Goal: Task Accomplishment & Management: Complete application form

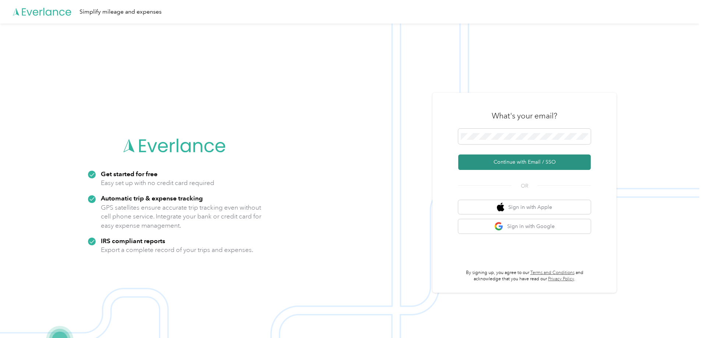
click at [538, 160] on button "Continue with Email / SSO" at bounding box center [524, 162] width 132 height 15
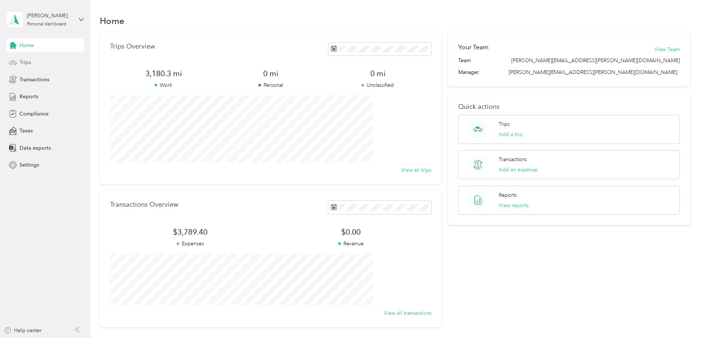
click at [20, 61] on span "Trips" at bounding box center [25, 63] width 11 height 8
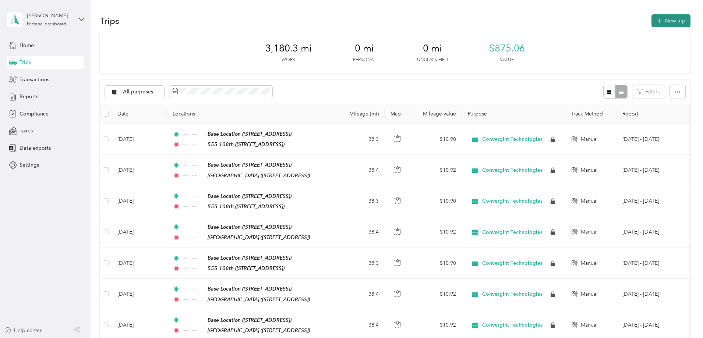
click at [651, 21] on button "New trip" at bounding box center [670, 20] width 39 height 13
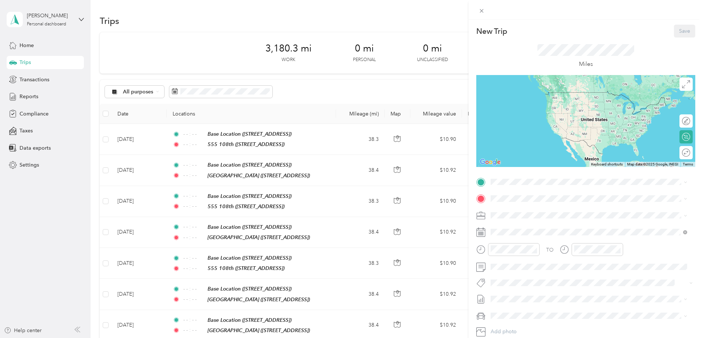
click at [258, 88] on div "New Trip Save This trip cannot be edited because it is either under review, app…" at bounding box center [351, 169] width 703 height 338
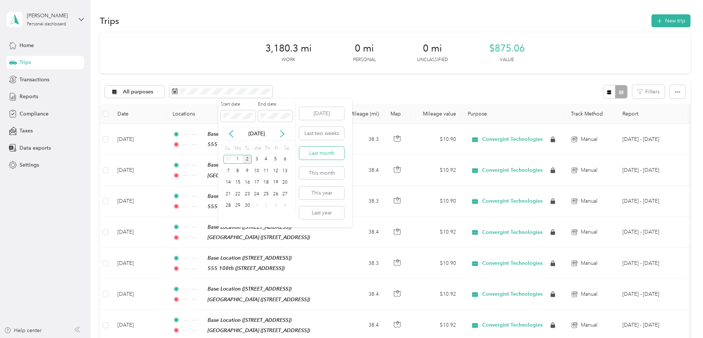
click at [315, 149] on button "Last month" at bounding box center [321, 153] width 45 height 13
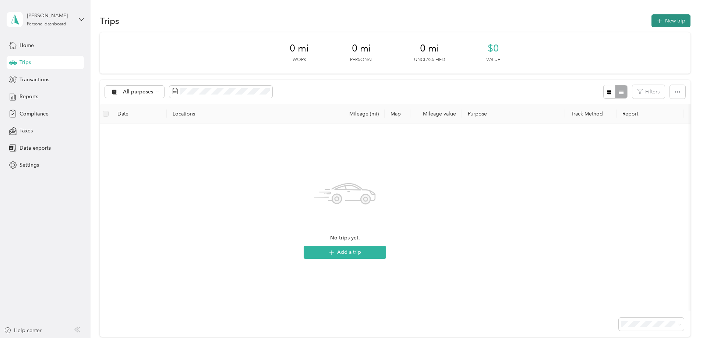
click at [651, 19] on button "New trip" at bounding box center [670, 20] width 39 height 13
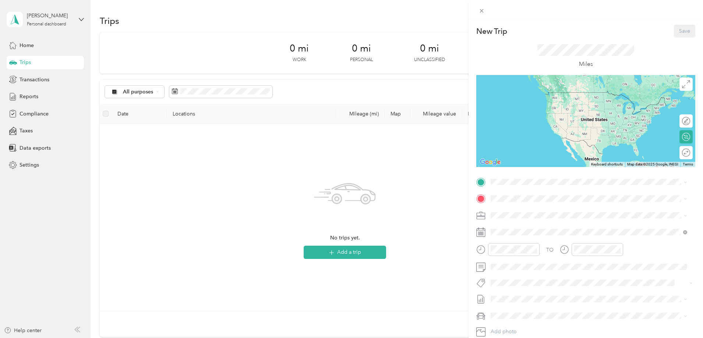
click at [521, 213] on div "Base Location [STREET_ADDRESS]" at bounding box center [528, 215] width 47 height 15
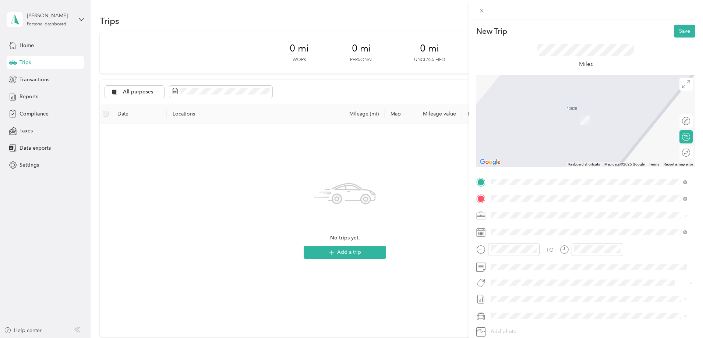
click at [514, 224] on span "[STREET_ADDRESS][US_STATE]" at bounding box center [542, 225] width 74 height 7
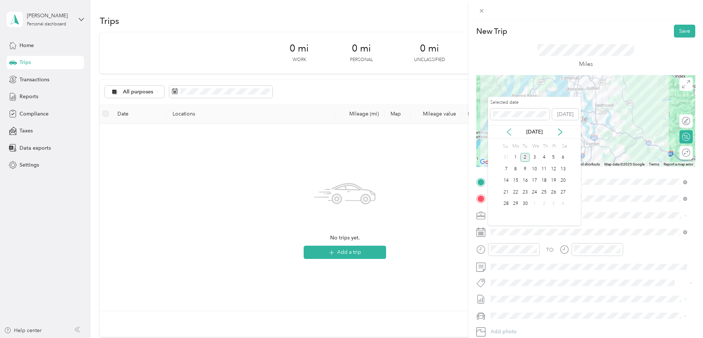
click at [510, 130] on icon at bounding box center [508, 131] width 7 height 7
click at [554, 156] on div "1" at bounding box center [554, 157] width 10 height 9
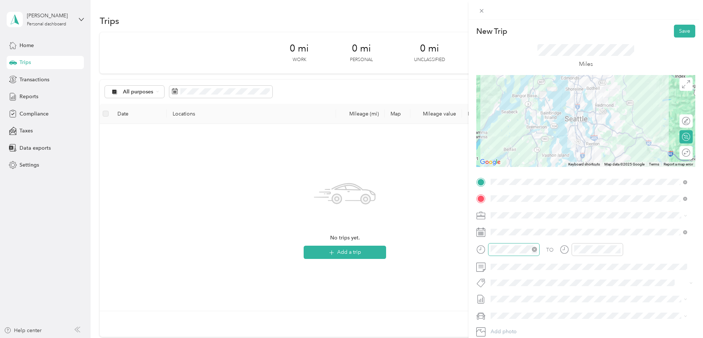
click at [535, 249] on icon "close-circle" at bounding box center [534, 249] width 5 height 5
click at [619, 249] on icon "close-circle" at bounding box center [617, 249] width 5 height 5
click at [677, 151] on div "Round trip" at bounding box center [673, 153] width 33 height 8
click at [675, 152] on div at bounding box center [678, 152] width 7 height 7
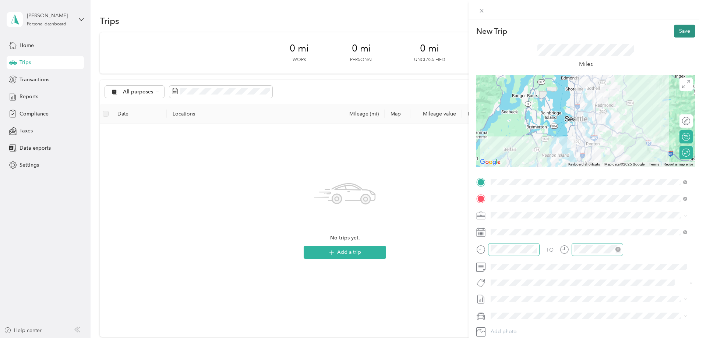
click at [678, 28] on button "Save" at bounding box center [684, 31] width 21 height 13
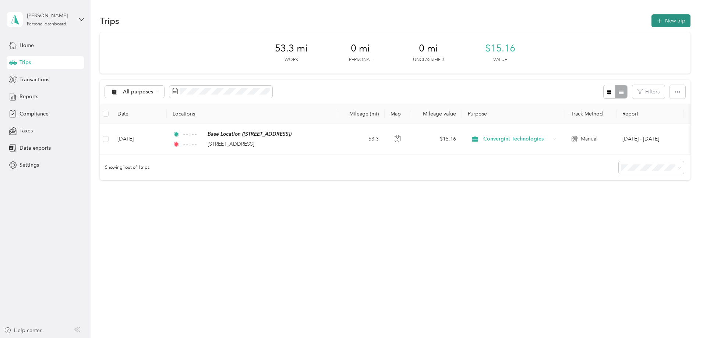
click at [651, 17] on button "New trip" at bounding box center [670, 20] width 39 height 13
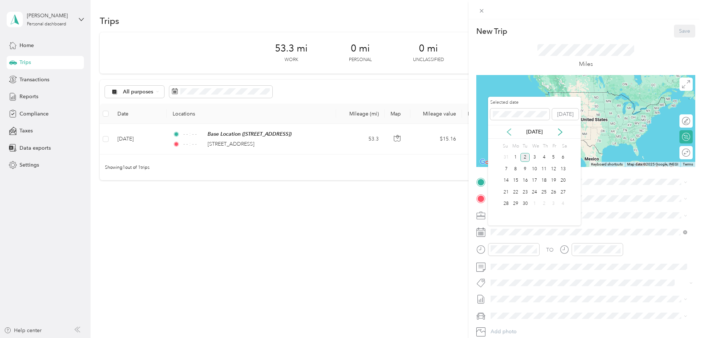
click at [507, 130] on icon at bounding box center [508, 131] width 7 height 7
click at [515, 170] on div "4" at bounding box center [516, 168] width 10 height 9
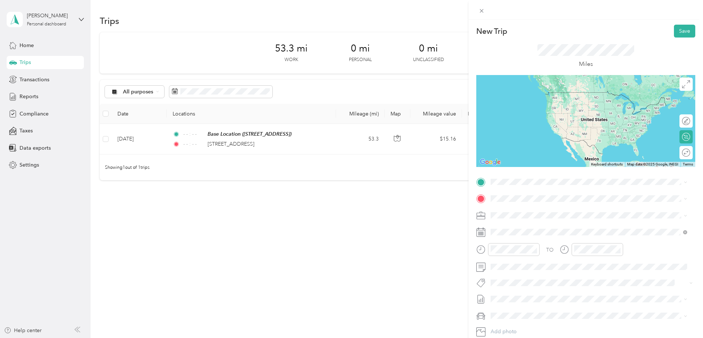
click at [514, 210] on strong "Base Location" at bounding box center [522, 211] width 34 height 7
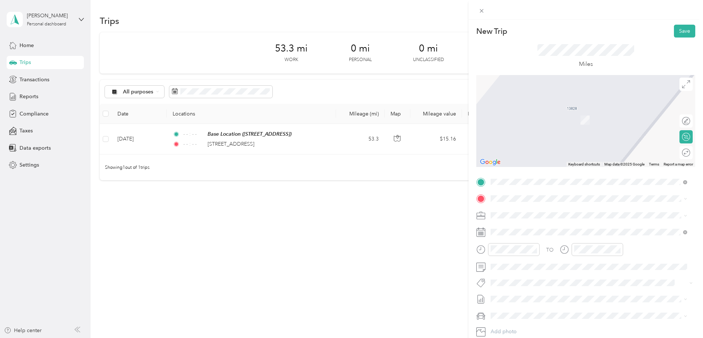
click at [524, 278] on div "[GEOGRAPHIC_DATA] [STREET_ADDRESS]" at bounding box center [532, 277] width 55 height 15
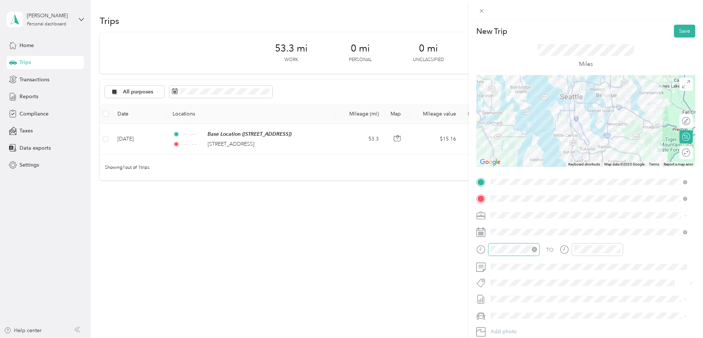
click at [532, 248] on icon "close-circle" at bounding box center [534, 249] width 5 height 5
click at [616, 250] on icon "close-circle" at bounding box center [617, 249] width 5 height 5
click at [690, 152] on div "Round trip" at bounding box center [690, 153] width 0 height 8
click at [676, 153] on div at bounding box center [682, 153] width 15 height 8
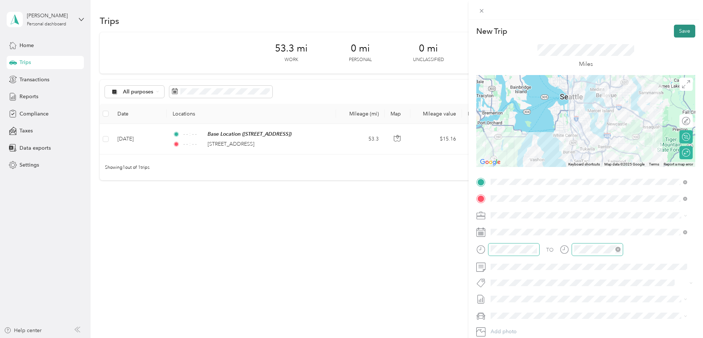
click at [679, 30] on button "Save" at bounding box center [684, 31] width 21 height 13
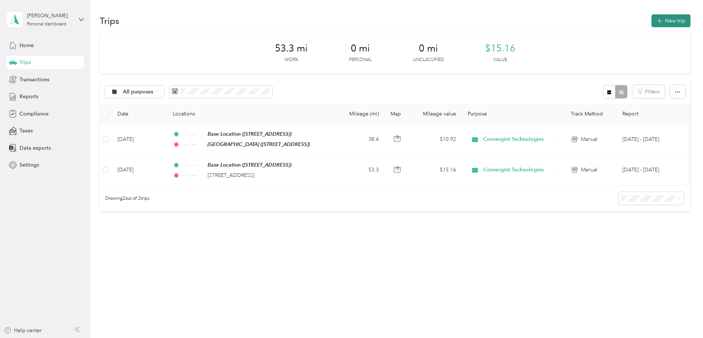
click at [651, 19] on button "New trip" at bounding box center [670, 20] width 39 height 13
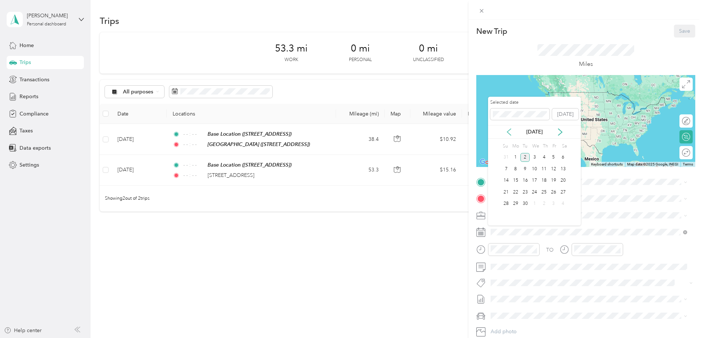
click at [511, 129] on icon at bounding box center [509, 132] width 4 height 7
click at [534, 169] on div "6" at bounding box center [535, 168] width 10 height 9
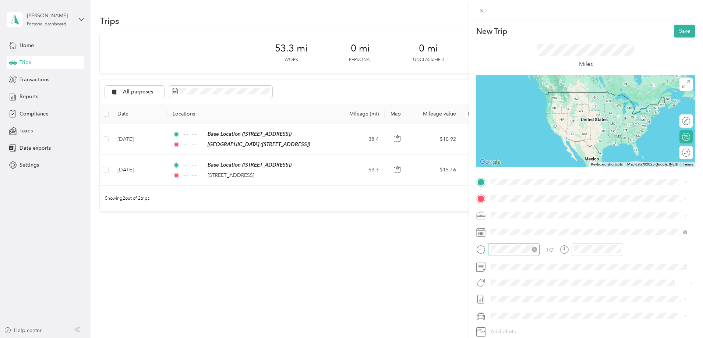
click at [534, 249] on icon "close-circle" at bounding box center [534, 249] width 5 height 5
click at [618, 248] on icon "close-circle" at bounding box center [617, 249] width 5 height 5
click at [524, 212] on strong "Base Location" at bounding box center [522, 211] width 34 height 7
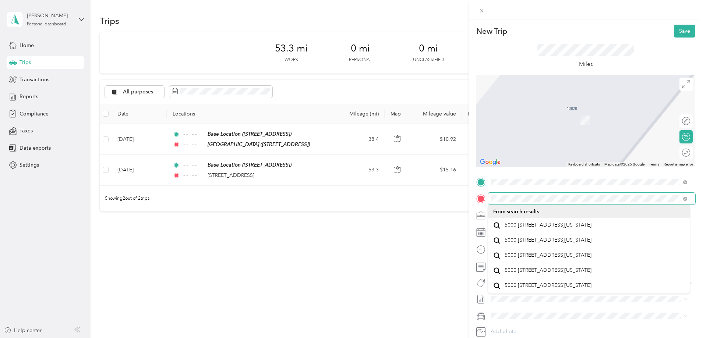
click at [481, 198] on div at bounding box center [585, 199] width 219 height 12
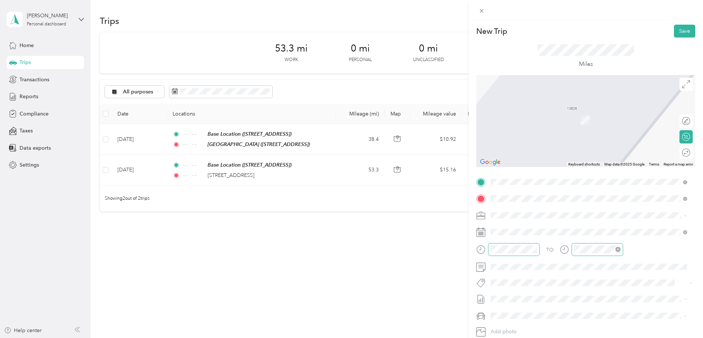
click at [543, 225] on span "5000 [STREET_ADDRESS][US_STATE]" at bounding box center [548, 225] width 87 height 7
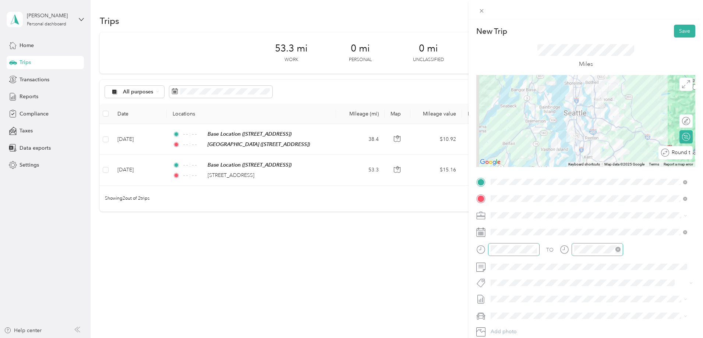
click at [682, 154] on div "Round trip" at bounding box center [679, 153] width 21 height 8
click at [676, 153] on div at bounding box center [678, 152] width 7 height 7
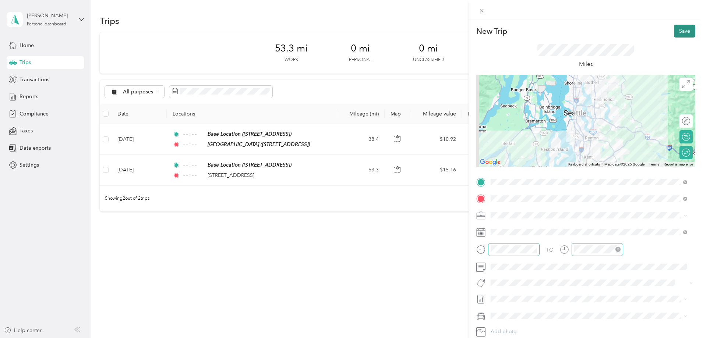
click at [676, 29] on button "Save" at bounding box center [684, 31] width 21 height 13
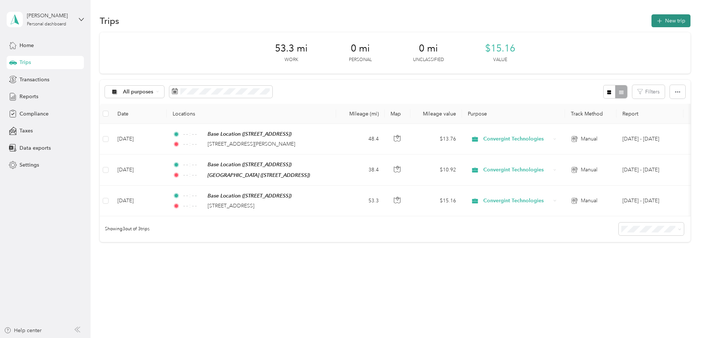
click at [651, 20] on button "New trip" at bounding box center [670, 20] width 39 height 13
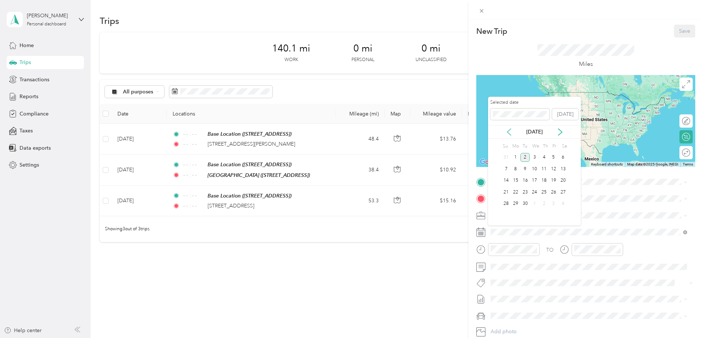
click at [508, 129] on icon at bounding box center [508, 131] width 7 height 7
click at [550, 167] on div "8" at bounding box center [554, 168] width 10 height 9
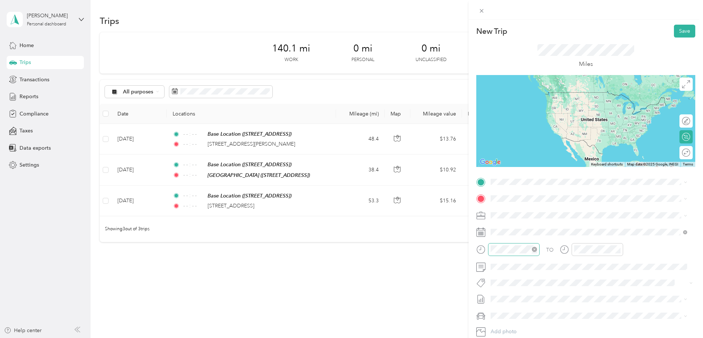
click at [535, 250] on icon "close-circle" at bounding box center [534, 249] width 5 height 5
click at [619, 249] on icon "close-circle" at bounding box center [617, 249] width 5 height 5
click at [525, 210] on strong "Base Location" at bounding box center [522, 211] width 34 height 7
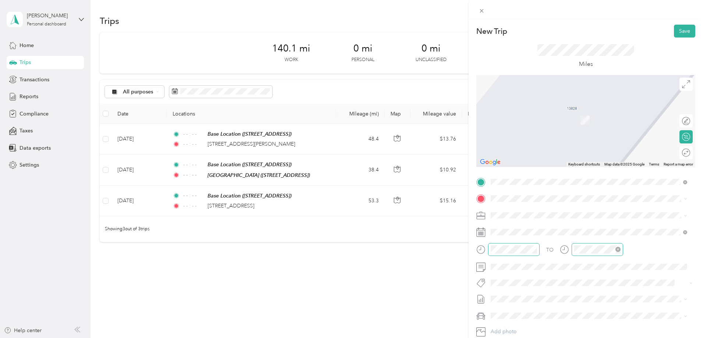
click at [526, 251] on strong "555 108th" at bounding box center [518, 250] width 26 height 7
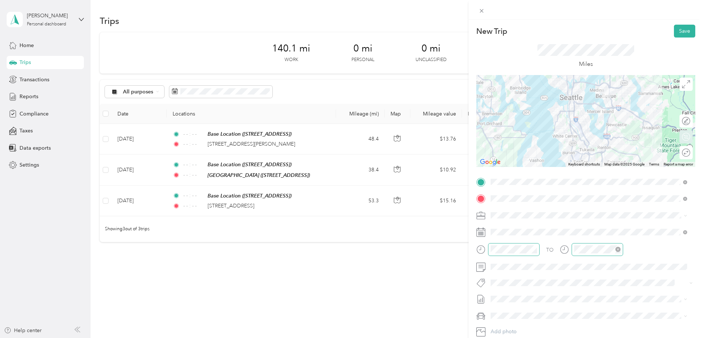
click at [679, 152] on div "Round trip" at bounding box center [685, 152] width 13 height 13
click at [678, 149] on div at bounding box center [682, 153] width 15 height 8
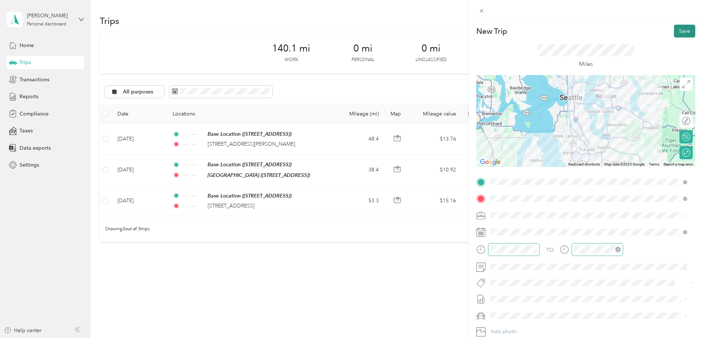
click at [680, 28] on button "Save" at bounding box center [684, 31] width 21 height 13
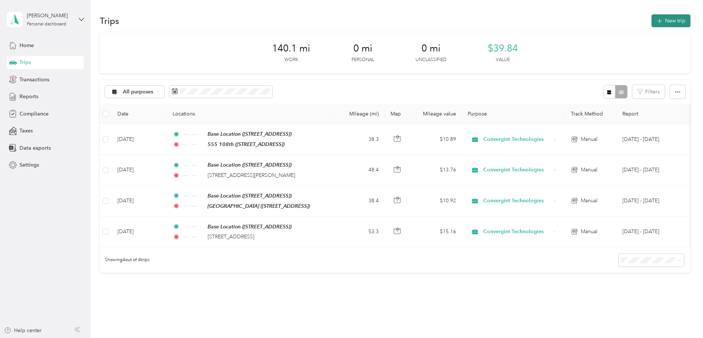
click at [651, 20] on button "New trip" at bounding box center [670, 20] width 39 height 13
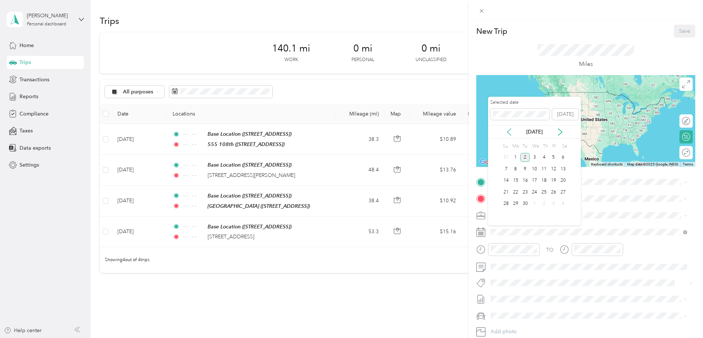
click at [509, 135] on icon at bounding box center [508, 131] width 7 height 7
click at [518, 179] on div "11" at bounding box center [516, 180] width 10 height 9
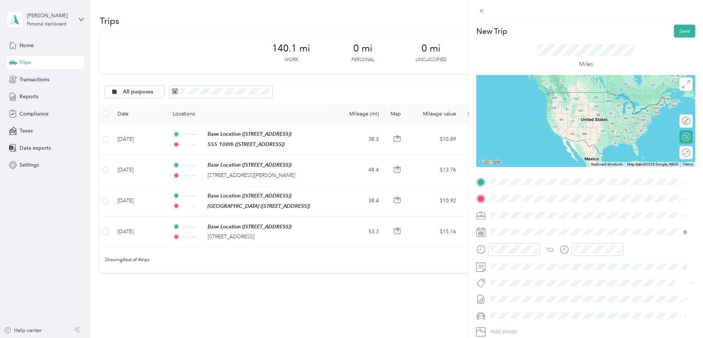
drag, startPoint x: 535, startPoint y: 249, endPoint x: 556, endPoint y: 249, distance: 21.0
click at [536, 249] on icon "close-circle" at bounding box center [534, 249] width 5 height 5
click at [618, 250] on icon "close-circle" at bounding box center [617, 249] width 5 height 5
click at [523, 212] on strong "Base Location" at bounding box center [522, 211] width 34 height 7
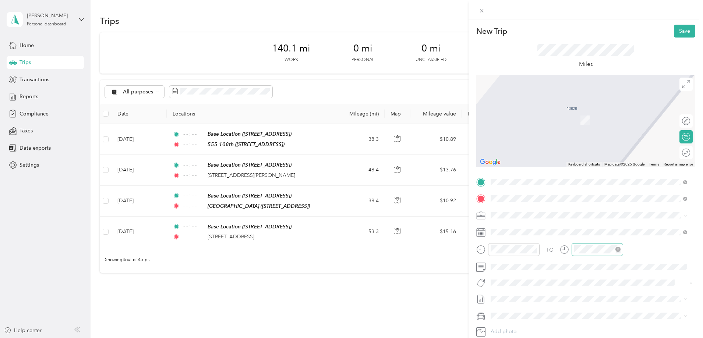
click at [538, 224] on span "5000 [STREET_ADDRESS][US_STATE]" at bounding box center [548, 225] width 87 height 7
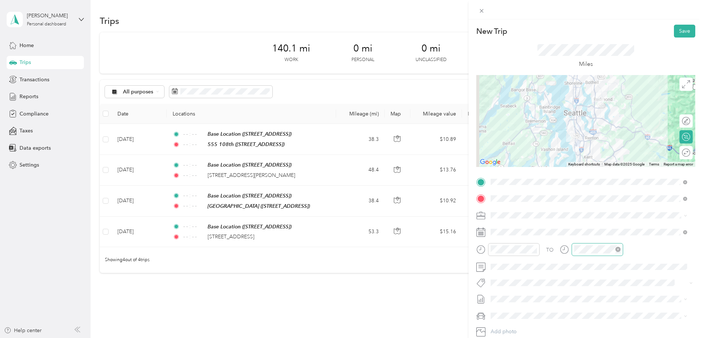
click at [676, 226] on div at bounding box center [680, 225] width 8 height 4
click at [679, 153] on div at bounding box center [682, 153] width 15 height 8
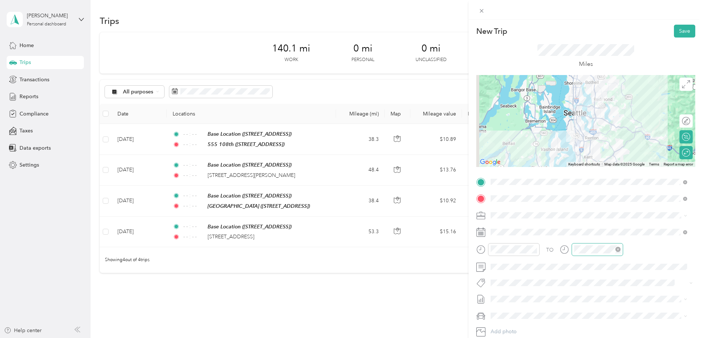
drag, startPoint x: 680, startPoint y: 28, endPoint x: 599, endPoint y: 161, distance: 156.3
click at [595, 165] on div "New Trip Save This trip cannot be edited because it is either under review, app…" at bounding box center [585, 189] width 219 height 329
click at [680, 29] on button "Save" at bounding box center [684, 31] width 21 height 13
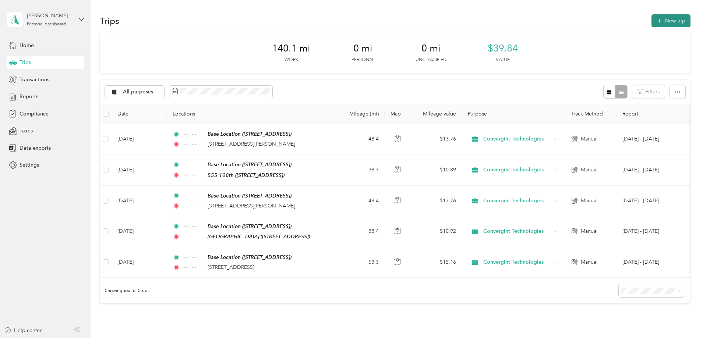
click at [651, 20] on button "New trip" at bounding box center [670, 20] width 39 height 13
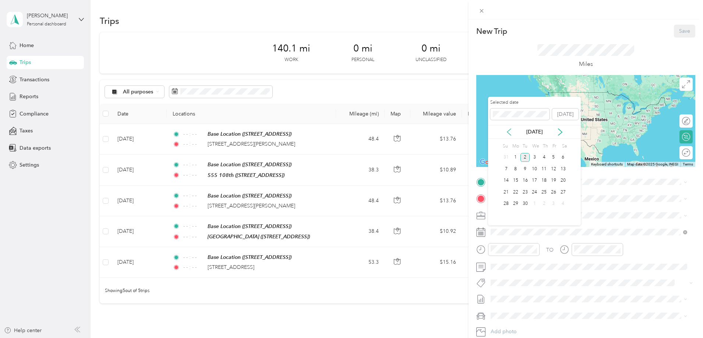
click at [511, 130] on icon at bounding box center [508, 131] width 7 height 7
click at [525, 181] on div "12" at bounding box center [525, 180] width 10 height 9
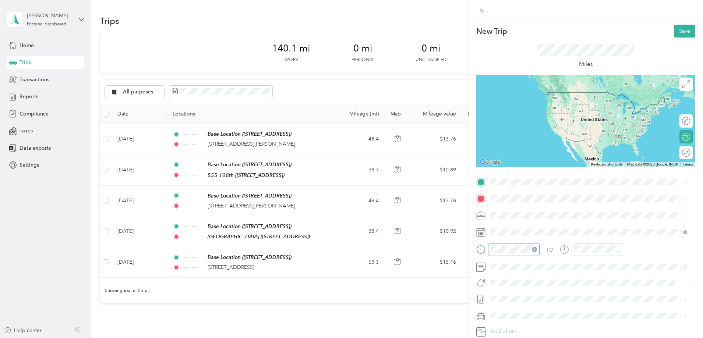
click at [534, 250] on icon "close-circle" at bounding box center [534, 249] width 5 height 5
click at [618, 251] on icon "close-circle" at bounding box center [617, 249] width 5 height 5
click at [528, 212] on strong "Base Location" at bounding box center [522, 211] width 34 height 7
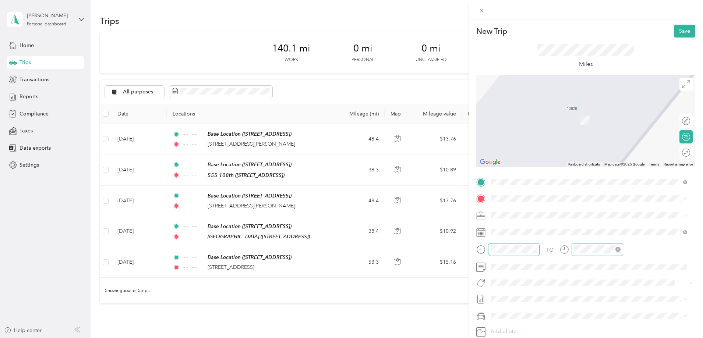
click at [525, 224] on span "5000 [STREET_ADDRESS][US_STATE]" at bounding box center [548, 225] width 87 height 7
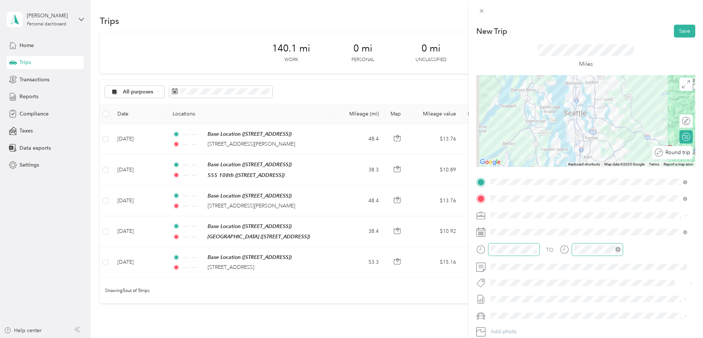
click at [680, 155] on div "Round trip" at bounding box center [676, 153] width 27 height 8
click at [675, 151] on div at bounding box center [678, 152] width 7 height 7
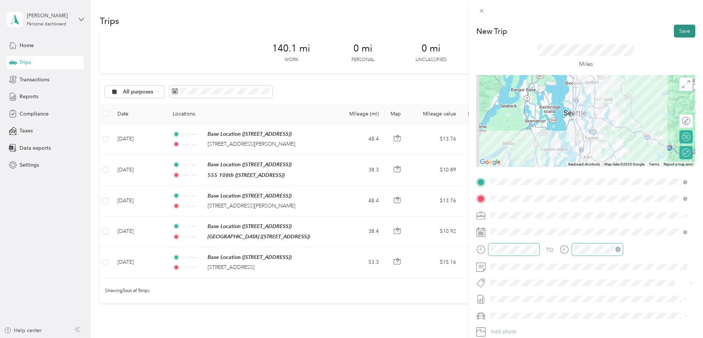
click at [676, 28] on button "Save" at bounding box center [684, 31] width 21 height 13
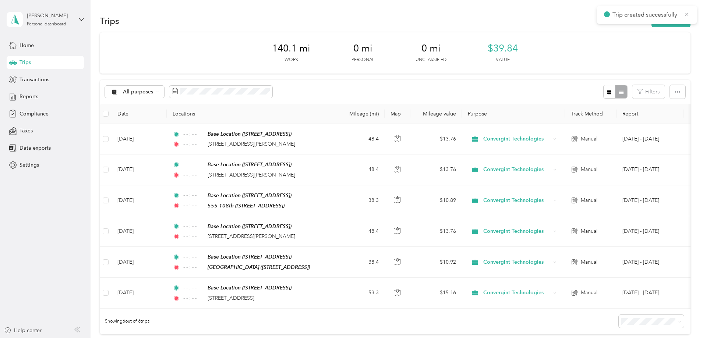
click at [687, 14] on icon at bounding box center [687, 14] width 6 height 7
click at [651, 17] on button "New trip" at bounding box center [670, 20] width 39 height 13
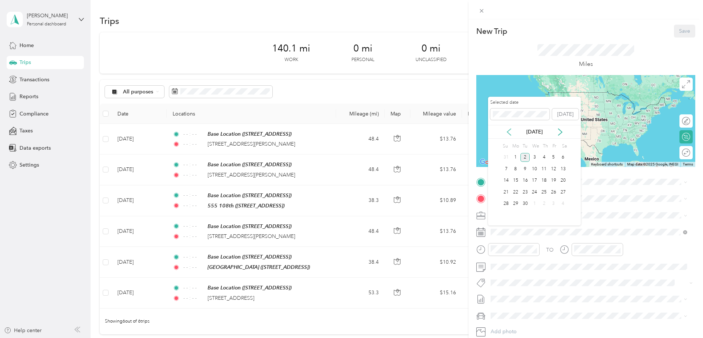
click at [512, 131] on icon at bounding box center [508, 131] width 7 height 7
click at [535, 180] on div "13" at bounding box center [535, 180] width 10 height 9
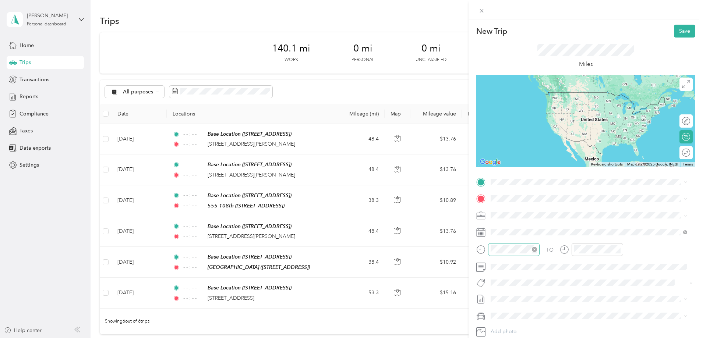
drag, startPoint x: 536, startPoint y: 250, endPoint x: 552, endPoint y: 250, distance: 16.2
click at [536, 250] on icon "close-circle" at bounding box center [534, 249] width 5 height 5
click at [618, 250] on icon "close-circle" at bounding box center [617, 249] width 5 height 5
click at [525, 214] on div "Base Location [STREET_ADDRESS]" at bounding box center [528, 215] width 47 height 15
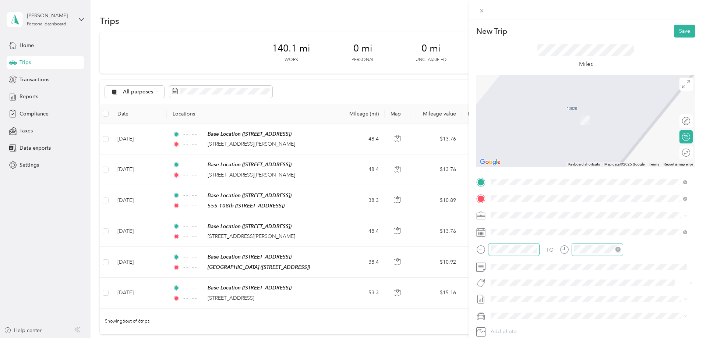
click at [520, 226] on span "5000 [STREET_ADDRESS][US_STATE]" at bounding box center [548, 225] width 87 height 7
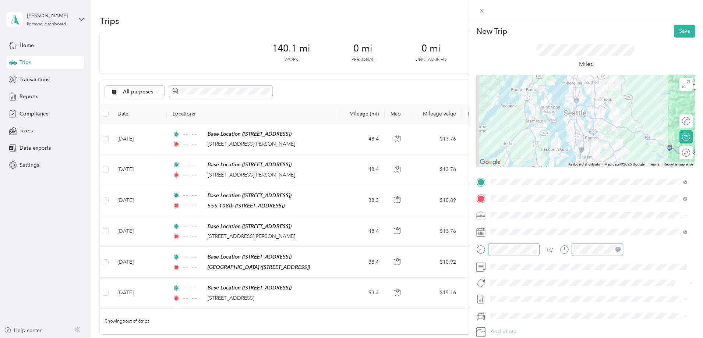
click at [679, 153] on div "Round trip" at bounding box center [685, 152] width 13 height 13
click at [675, 152] on div at bounding box center [678, 152] width 7 height 7
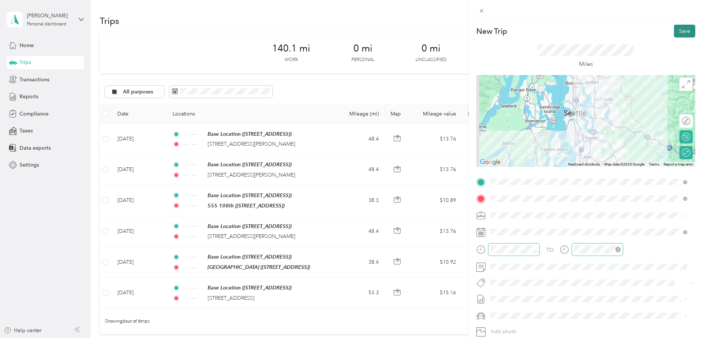
click at [682, 28] on button "Save" at bounding box center [684, 31] width 21 height 13
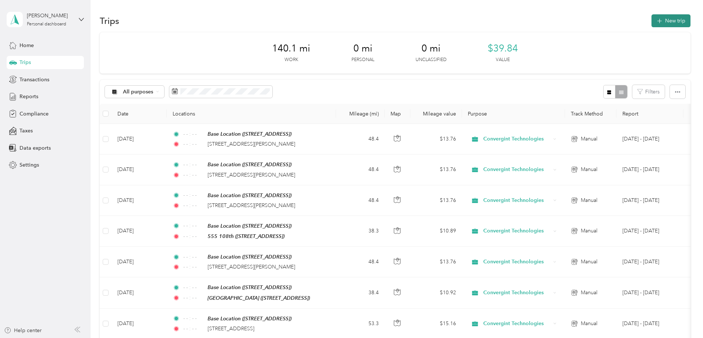
click at [651, 17] on button "New trip" at bounding box center [670, 20] width 39 height 13
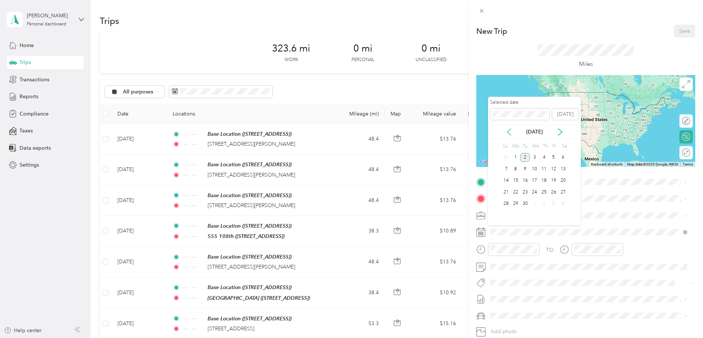
click at [509, 131] on icon at bounding box center [509, 132] width 4 height 7
click at [555, 180] on div "15" at bounding box center [554, 180] width 10 height 9
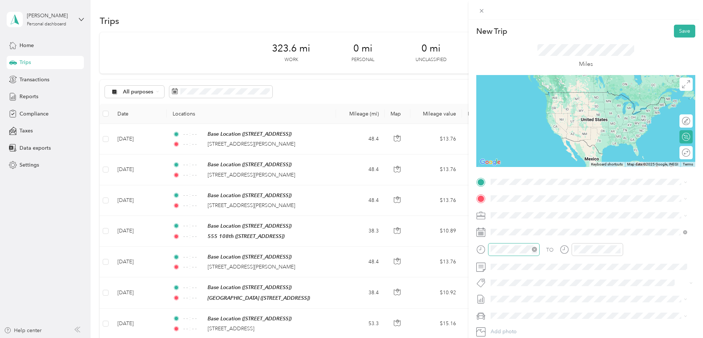
click at [534, 251] on icon "close-circle" at bounding box center [534, 249] width 5 height 5
click at [619, 249] on icon "close-circle" at bounding box center [617, 249] width 5 height 5
click at [556, 177] on span at bounding box center [591, 182] width 207 height 12
click at [527, 214] on div "Base Location [STREET_ADDRESS]" at bounding box center [528, 215] width 47 height 15
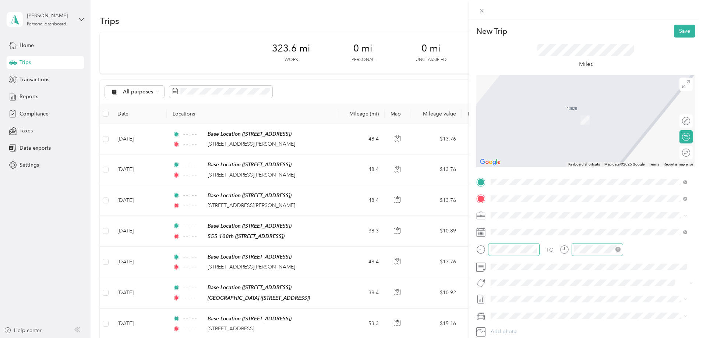
click at [525, 223] on span "5000 [STREET_ADDRESS][US_STATE]" at bounding box center [548, 225] width 87 height 7
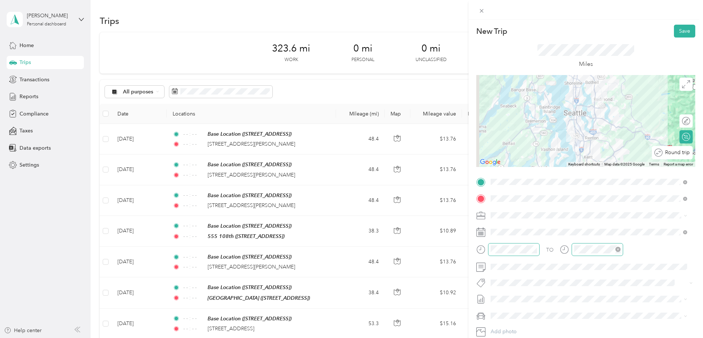
click at [703, 152] on div at bounding box center [704, 153] width 0 height 8
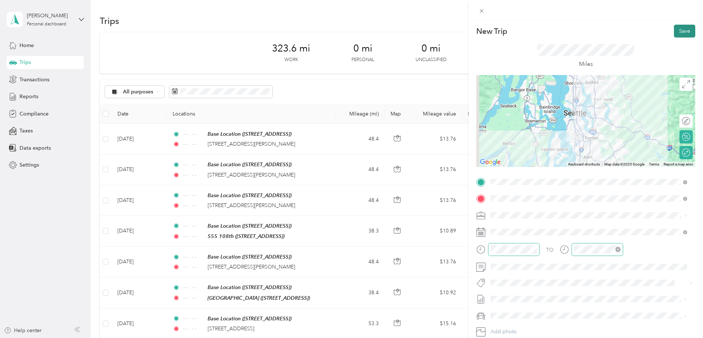
click at [679, 28] on button "Save" at bounding box center [684, 31] width 21 height 13
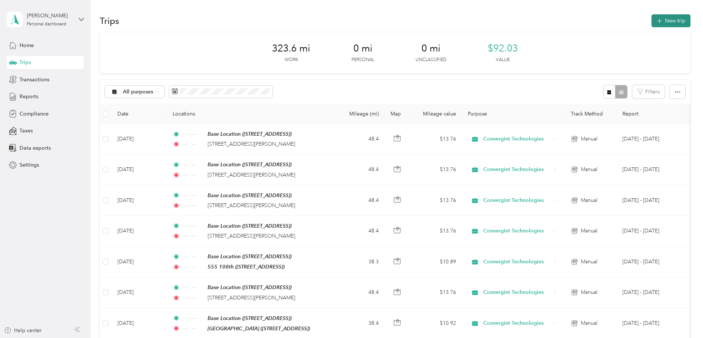
click at [651, 17] on button "New trip" at bounding box center [670, 20] width 39 height 13
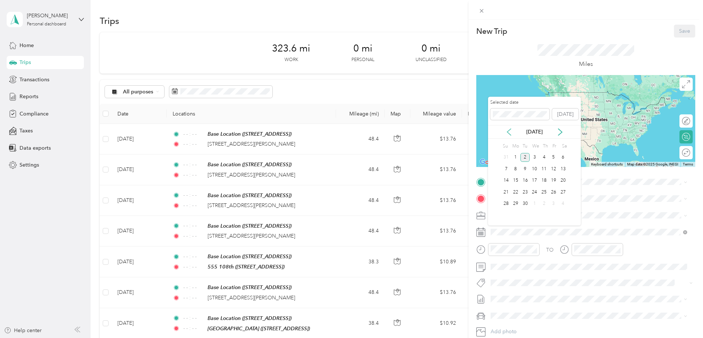
click at [508, 130] on icon at bounding box center [508, 131] width 7 height 7
click at [517, 191] on div "18" at bounding box center [516, 192] width 10 height 9
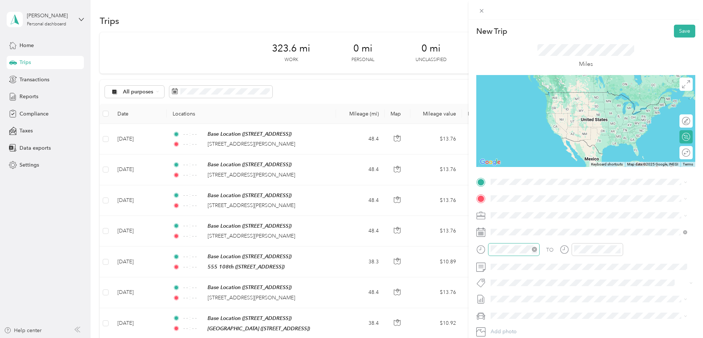
click at [533, 250] on icon "close-circle" at bounding box center [534, 249] width 5 height 5
click at [617, 250] on icon "close-circle" at bounding box center [617, 249] width 5 height 5
click at [531, 211] on strong "Base Location" at bounding box center [522, 211] width 34 height 7
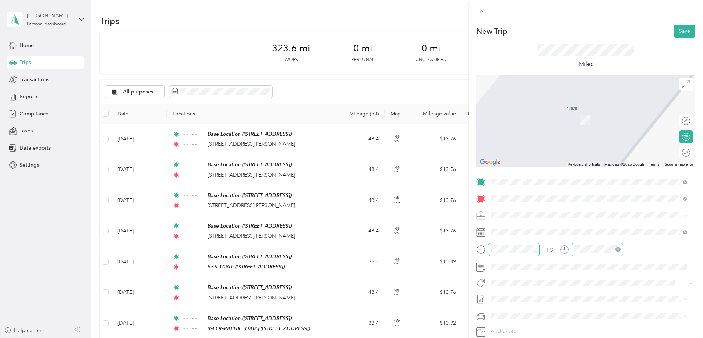
click at [527, 223] on span "5000 [STREET_ADDRESS][US_STATE]" at bounding box center [548, 225] width 87 height 7
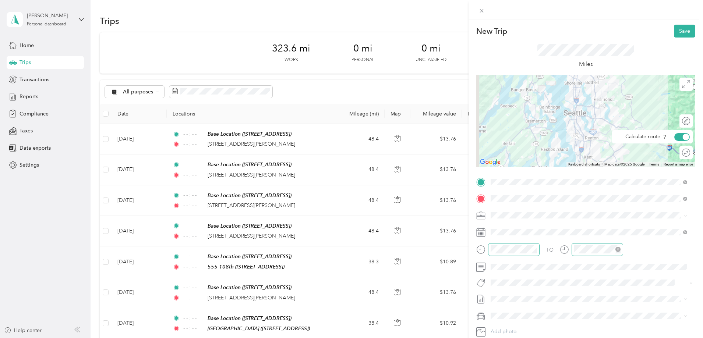
click at [690, 151] on div "Round trip" at bounding box center [690, 153] width 0 height 8
click at [676, 152] on div at bounding box center [678, 152] width 7 height 7
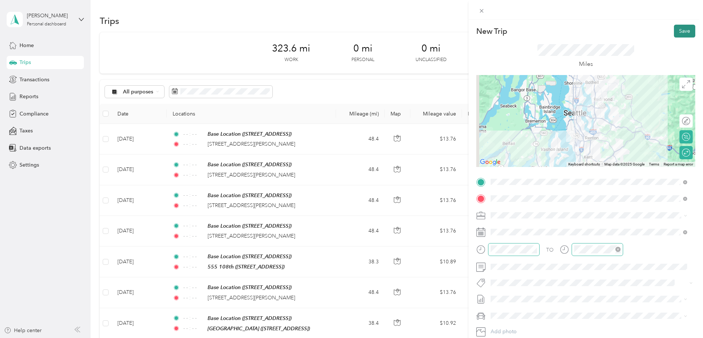
click at [679, 31] on button "Save" at bounding box center [684, 31] width 21 height 13
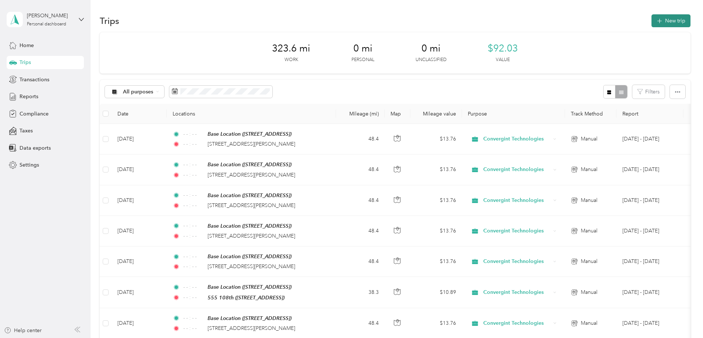
click at [651, 18] on button "New trip" at bounding box center [670, 20] width 39 height 13
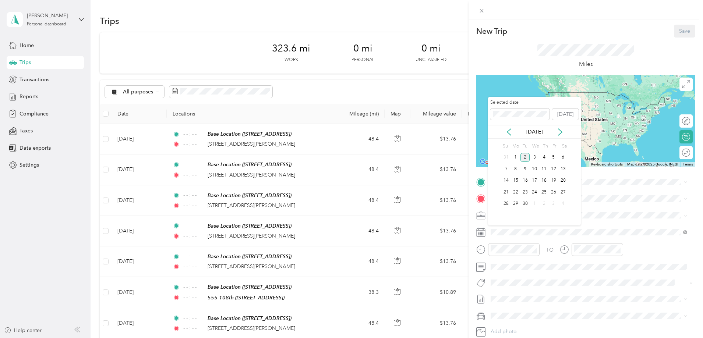
drag, startPoint x: 507, startPoint y: 128, endPoint x: 524, endPoint y: 138, distance: 19.6
click at [508, 128] on icon at bounding box center [508, 131] width 7 height 7
click at [533, 192] on div "20" at bounding box center [535, 192] width 10 height 9
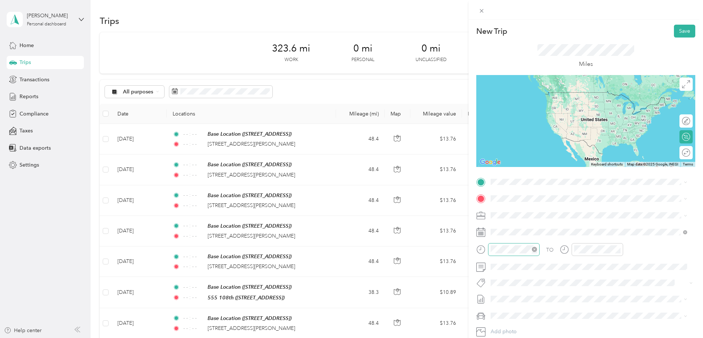
drag, startPoint x: 534, startPoint y: 249, endPoint x: 552, endPoint y: 250, distance: 18.1
click at [535, 249] on icon "close-circle" at bounding box center [534, 249] width 5 height 5
click at [619, 249] on icon "close-circle" at bounding box center [617, 249] width 5 height 5
click at [517, 209] on strong "Base Location" at bounding box center [522, 211] width 34 height 7
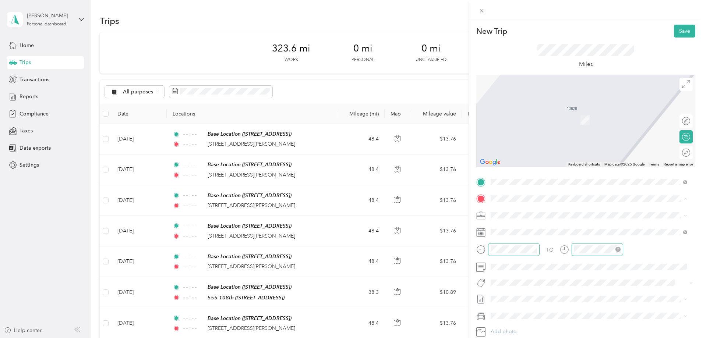
click at [517, 273] on strong "[GEOGRAPHIC_DATA]" at bounding box center [532, 274] width 55 height 7
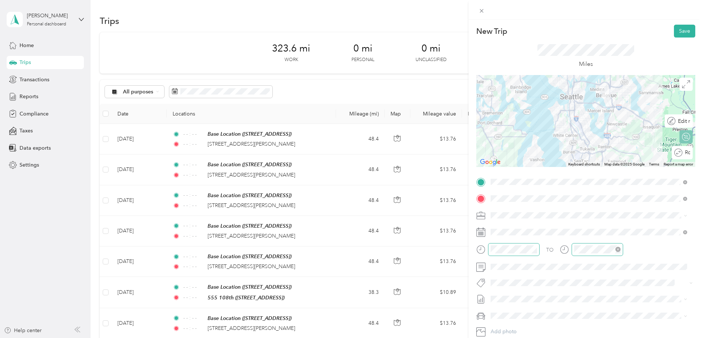
click at [682, 152] on div "Round trip" at bounding box center [686, 153] width 8 height 8
click at [677, 151] on div at bounding box center [682, 153] width 15 height 8
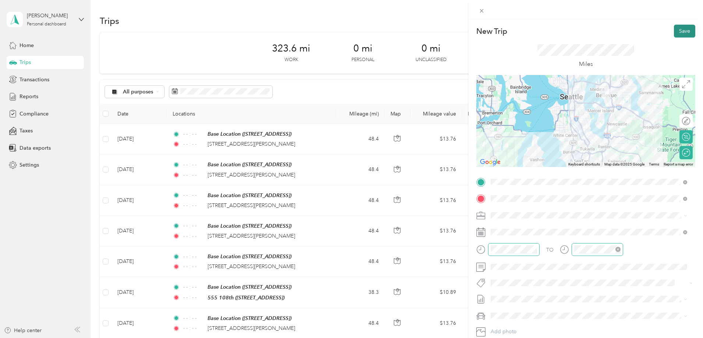
click at [676, 28] on button "Save" at bounding box center [684, 31] width 21 height 13
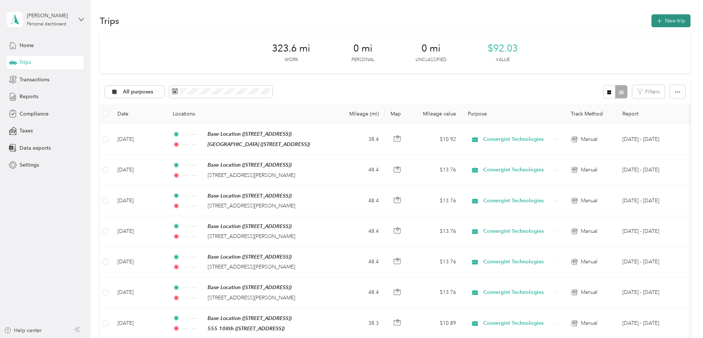
click at [651, 19] on button "New trip" at bounding box center [670, 20] width 39 height 13
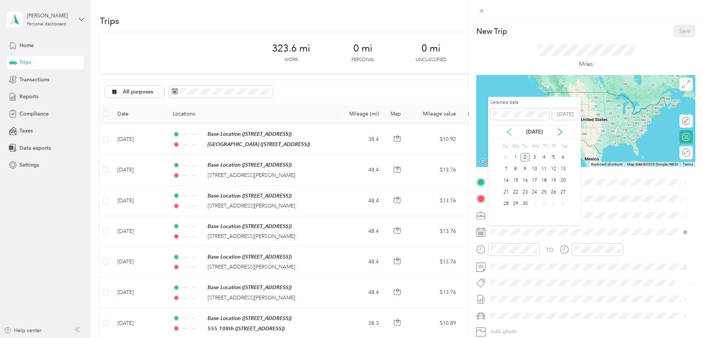
click at [510, 132] on icon at bounding box center [508, 131] width 7 height 7
click at [553, 192] on div "22" at bounding box center [554, 192] width 10 height 9
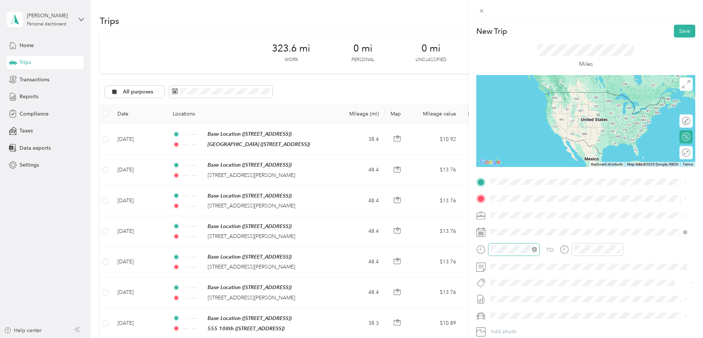
click at [537, 248] on icon "close-circle" at bounding box center [534, 249] width 5 height 5
click at [619, 249] on icon "close-circle" at bounding box center [617, 249] width 5 height 5
click at [523, 211] on strong "Base Location" at bounding box center [522, 211] width 34 height 7
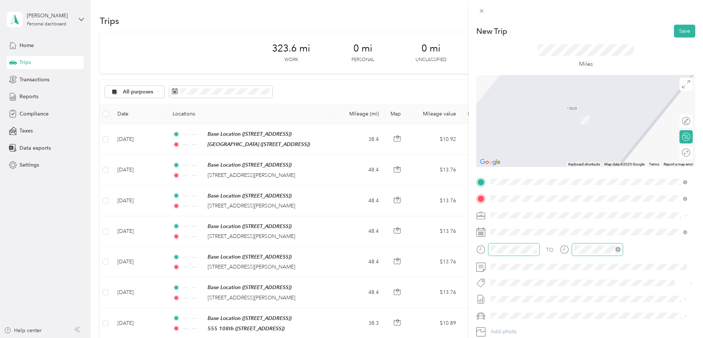
click at [516, 224] on span "5000 [STREET_ADDRESS][US_STATE]" at bounding box center [548, 225] width 87 height 7
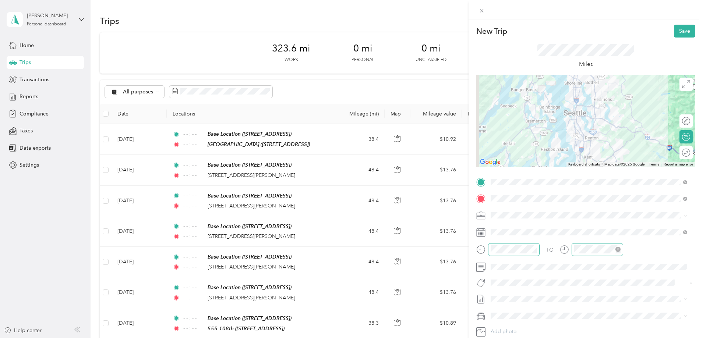
click at [679, 152] on div "Round trip" at bounding box center [685, 152] width 13 height 13
click at [678, 153] on div at bounding box center [682, 153] width 15 height 8
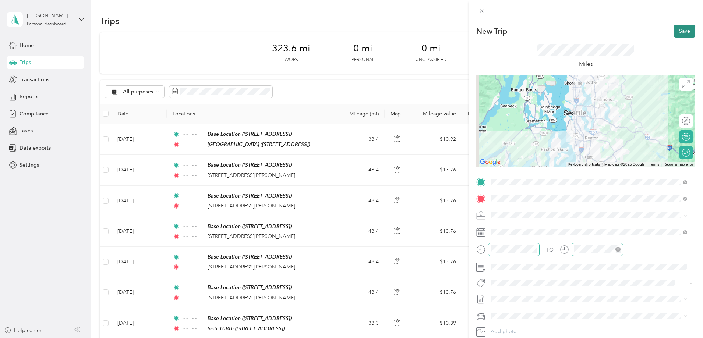
click at [683, 31] on button "Save" at bounding box center [684, 31] width 21 height 13
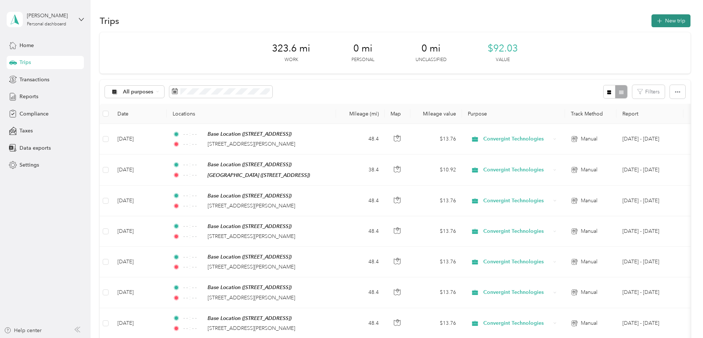
click at [651, 18] on button "New trip" at bounding box center [670, 20] width 39 height 13
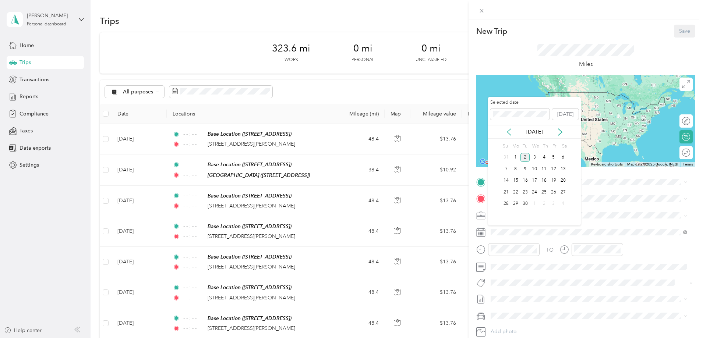
click at [510, 133] on icon at bounding box center [508, 131] width 7 height 7
click at [517, 203] on div "25" at bounding box center [516, 203] width 10 height 9
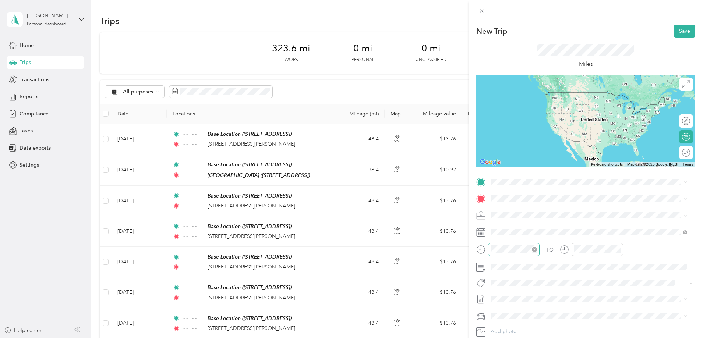
click at [534, 250] on icon "close-circle" at bounding box center [534, 249] width 5 height 5
click at [619, 250] on icon "close-circle" at bounding box center [617, 249] width 5 height 5
click at [528, 212] on strong "Base Location" at bounding box center [522, 211] width 34 height 7
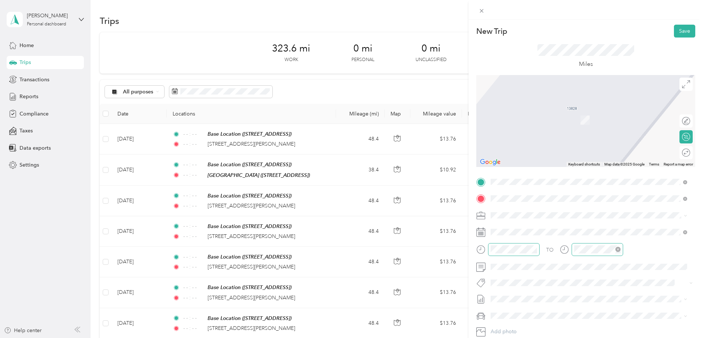
click at [527, 223] on span "5000 [STREET_ADDRESS][US_STATE]" at bounding box center [548, 225] width 87 height 7
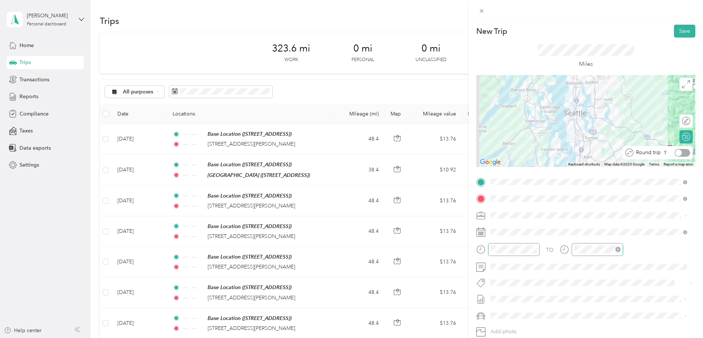
click at [679, 151] on div at bounding box center [682, 153] width 15 height 8
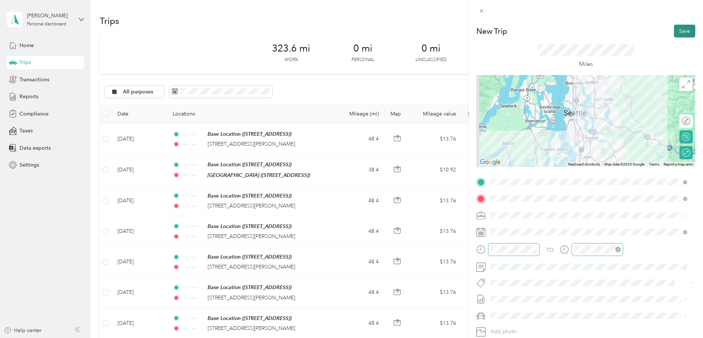
click at [676, 28] on button "Save" at bounding box center [684, 31] width 21 height 13
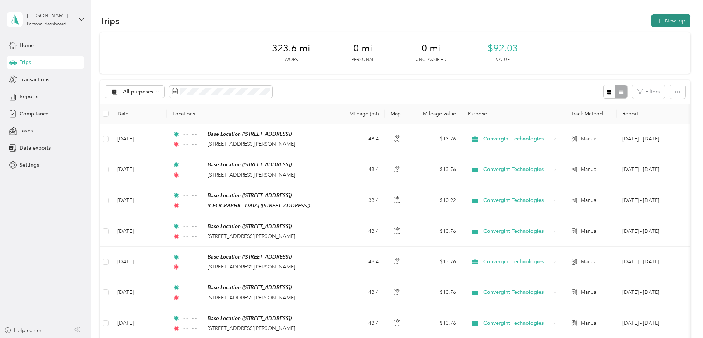
click at [651, 19] on button "New trip" at bounding box center [670, 20] width 39 height 13
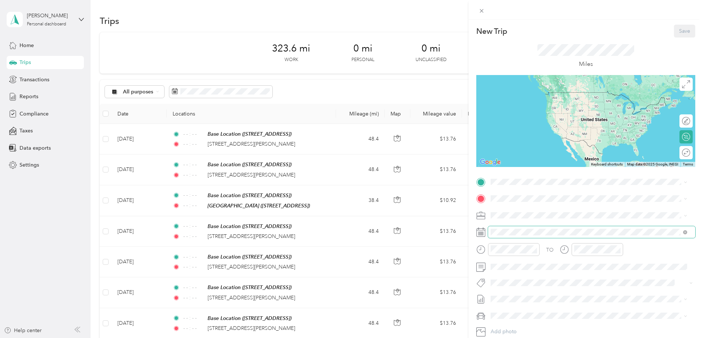
click at [526, 236] on span at bounding box center [591, 232] width 207 height 12
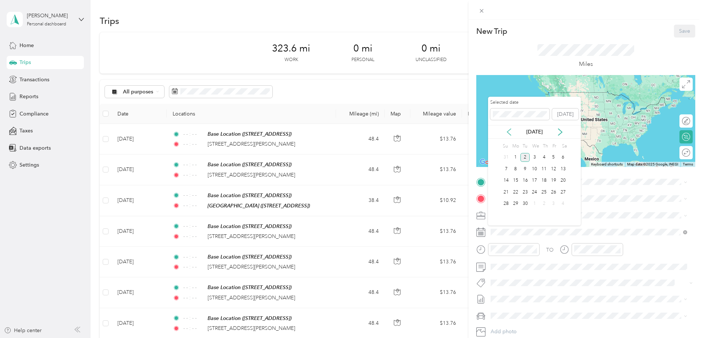
click at [509, 128] on icon at bounding box center [508, 131] width 7 height 7
click at [534, 202] on div "27" at bounding box center [535, 203] width 10 height 9
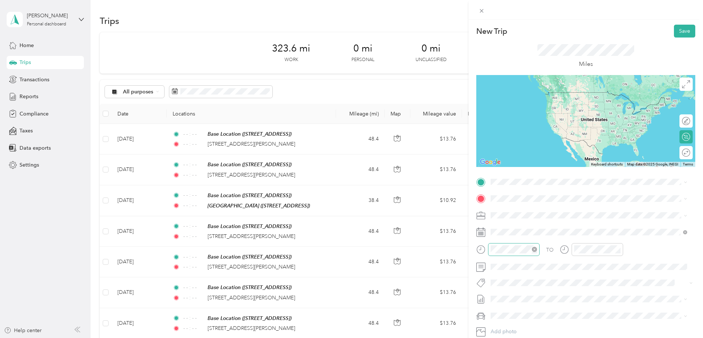
click at [535, 248] on icon "close-circle" at bounding box center [534, 249] width 5 height 5
click at [618, 249] on icon "close-circle" at bounding box center [617, 249] width 5 height 5
click at [526, 213] on strong "Base Location" at bounding box center [522, 211] width 34 height 7
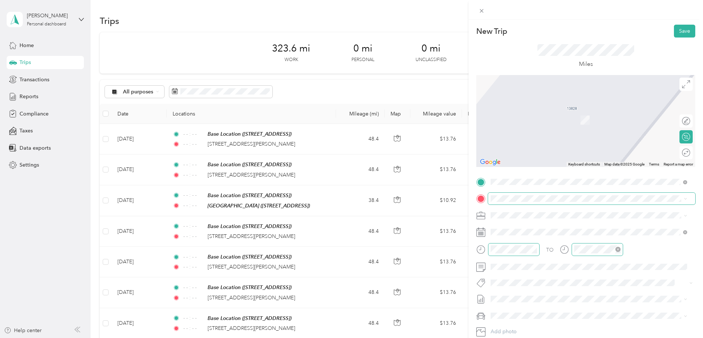
click at [520, 193] on span at bounding box center [591, 199] width 207 height 12
click at [522, 250] on strong "555 108th" at bounding box center [518, 251] width 26 height 7
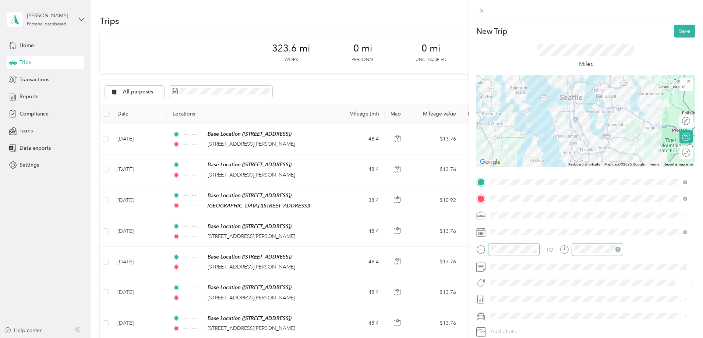
click at [690, 152] on div "Round trip" at bounding box center [690, 153] width 0 height 8
click at [677, 153] on div at bounding box center [682, 153] width 15 height 8
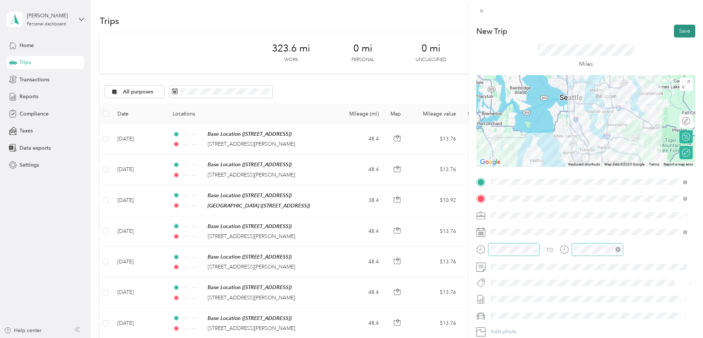
click at [680, 30] on button "Save" at bounding box center [684, 31] width 21 height 13
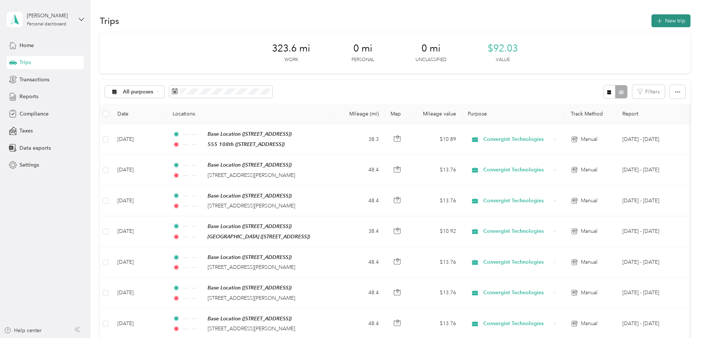
click at [651, 18] on button "New trip" at bounding box center [670, 20] width 39 height 13
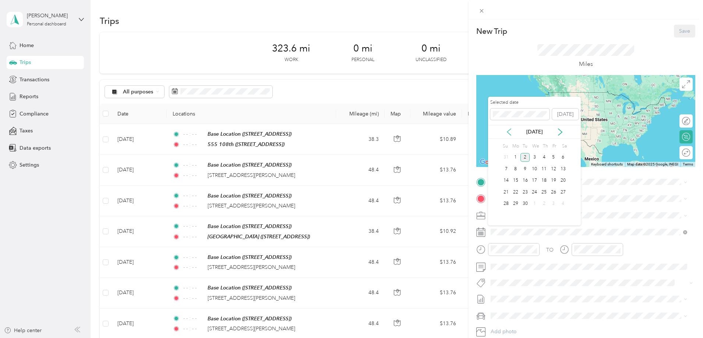
click at [510, 133] on icon at bounding box center [508, 131] width 7 height 7
click at [545, 202] on div "28" at bounding box center [544, 203] width 10 height 9
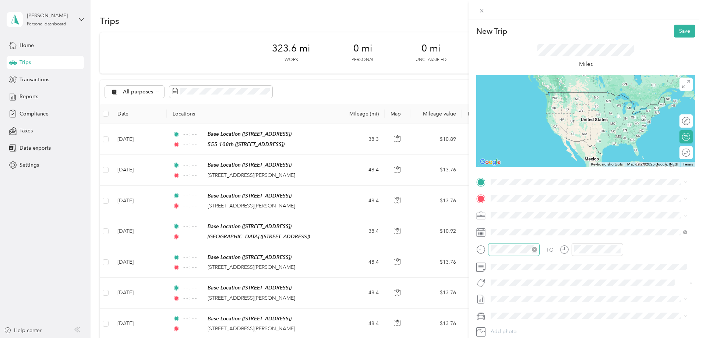
click at [536, 250] on icon "close-circle" at bounding box center [534, 249] width 5 height 5
click at [621, 248] on div at bounding box center [598, 249] width 52 height 13
click at [616, 248] on icon "close-circle" at bounding box center [617, 249] width 5 height 5
click at [519, 215] on div "Base Location [STREET_ADDRESS]" at bounding box center [528, 215] width 47 height 15
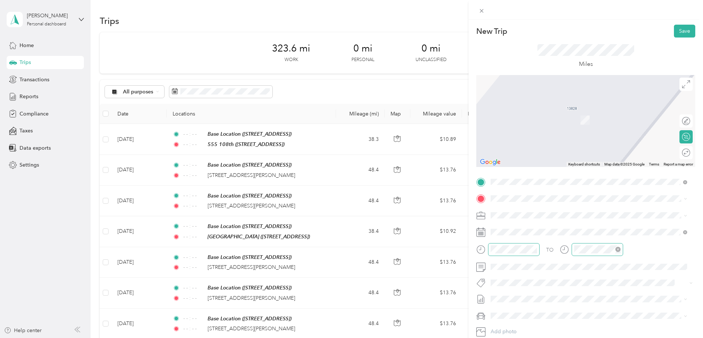
click at [536, 278] on div "[GEOGRAPHIC_DATA] [STREET_ADDRESS]" at bounding box center [532, 278] width 55 height 15
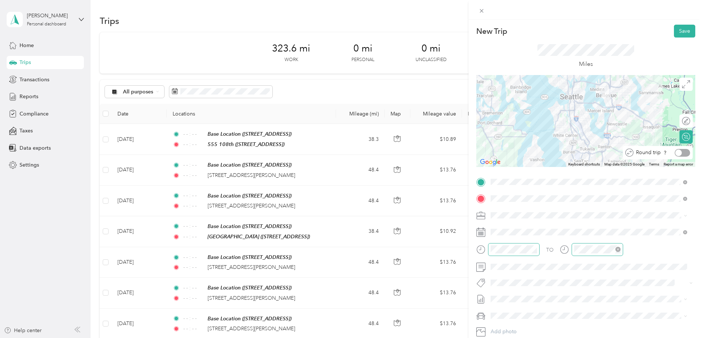
click at [675, 151] on div at bounding box center [678, 152] width 7 height 7
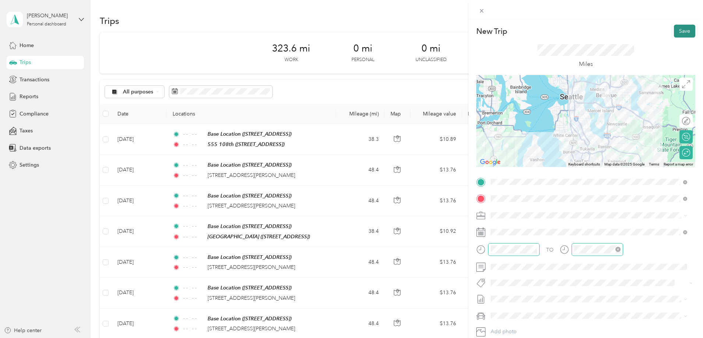
click at [677, 29] on button "Save" at bounding box center [684, 31] width 21 height 13
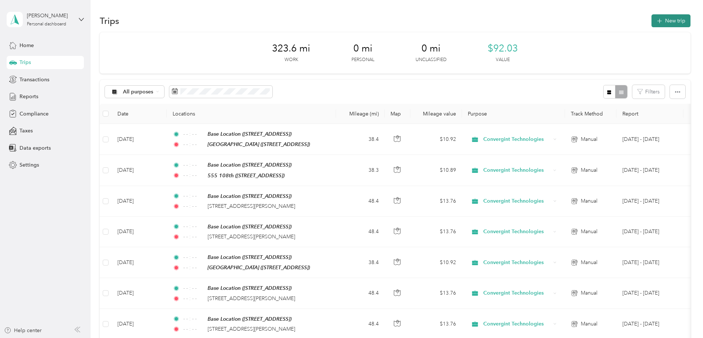
click at [651, 23] on button "New trip" at bounding box center [670, 20] width 39 height 13
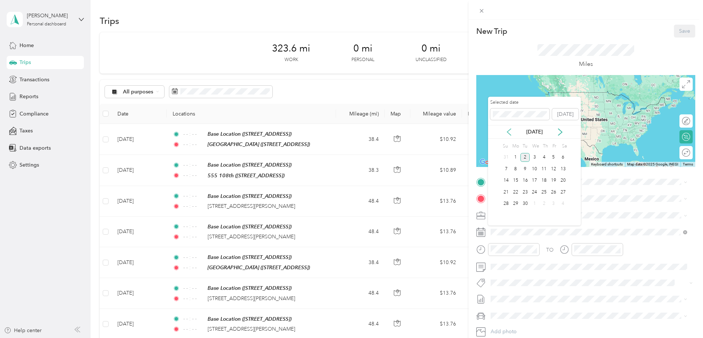
click at [509, 131] on icon at bounding box center [508, 131] width 7 height 7
click at [553, 205] on div "29" at bounding box center [554, 203] width 10 height 9
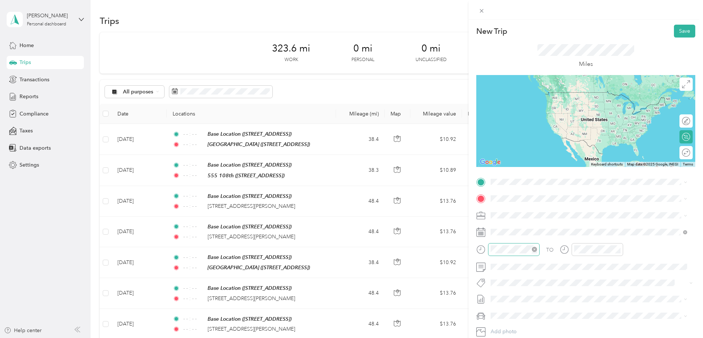
drag, startPoint x: 532, startPoint y: 248, endPoint x: 542, endPoint y: 249, distance: 9.6
click at [533, 248] on icon "close-circle" at bounding box center [534, 249] width 5 height 5
click at [617, 249] on icon "close-circle" at bounding box center [617, 249] width 5 height 5
click at [536, 186] on span at bounding box center [591, 182] width 207 height 12
click at [520, 212] on strong "Base Location" at bounding box center [522, 211] width 34 height 7
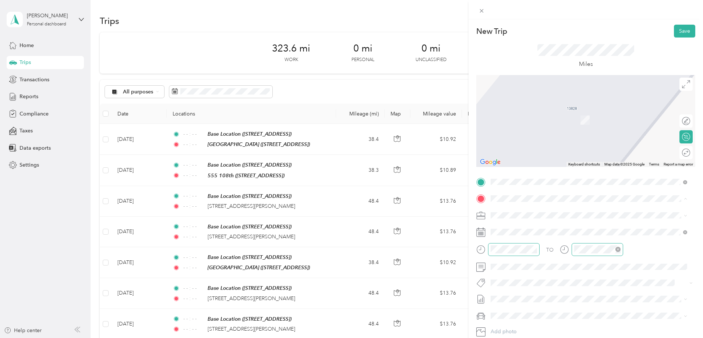
click at [521, 252] on strong "555 108th" at bounding box center [518, 251] width 26 height 7
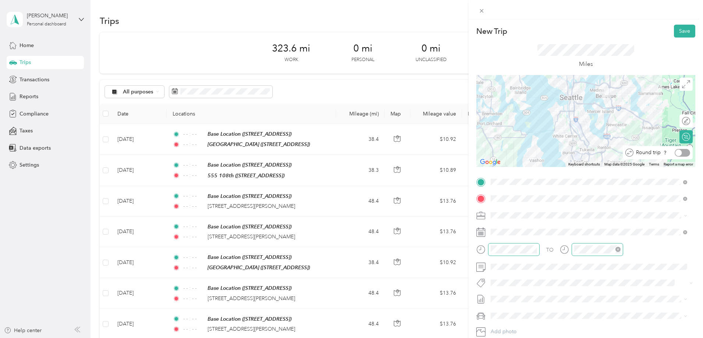
click at [677, 151] on div at bounding box center [682, 153] width 15 height 8
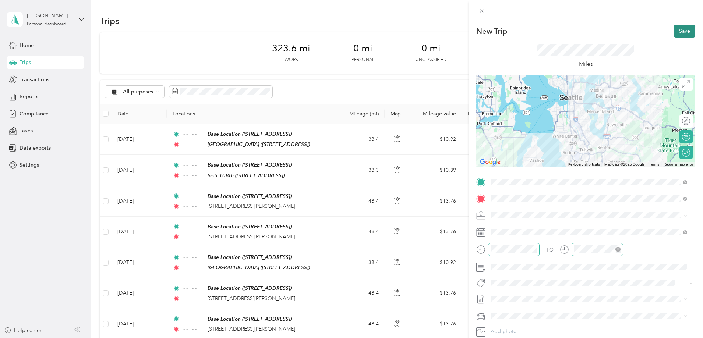
click at [678, 30] on button "Save" at bounding box center [684, 31] width 21 height 13
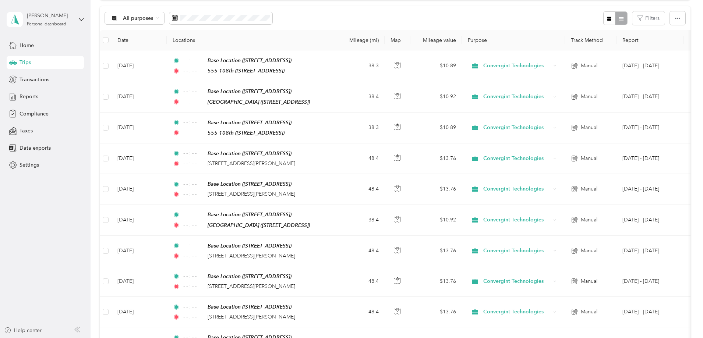
scroll to position [0, 0]
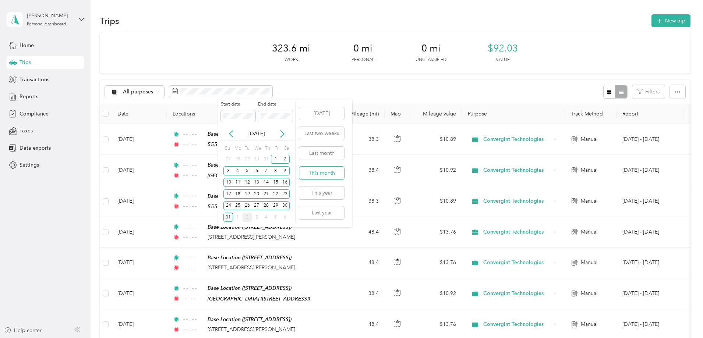
click at [311, 169] on button "This month" at bounding box center [321, 173] width 45 height 13
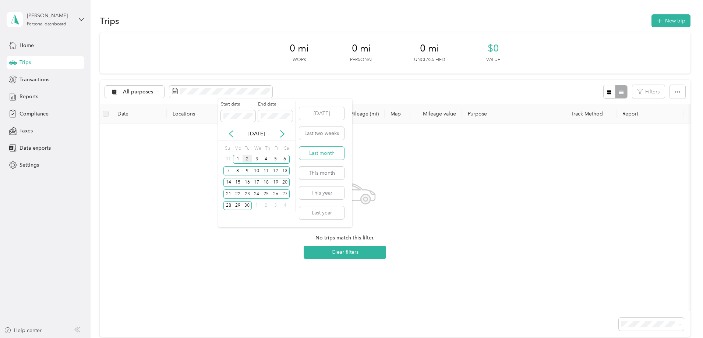
drag, startPoint x: 322, startPoint y: 151, endPoint x: 328, endPoint y: 151, distance: 5.5
click at [323, 151] on button "Last month" at bounding box center [321, 153] width 45 height 13
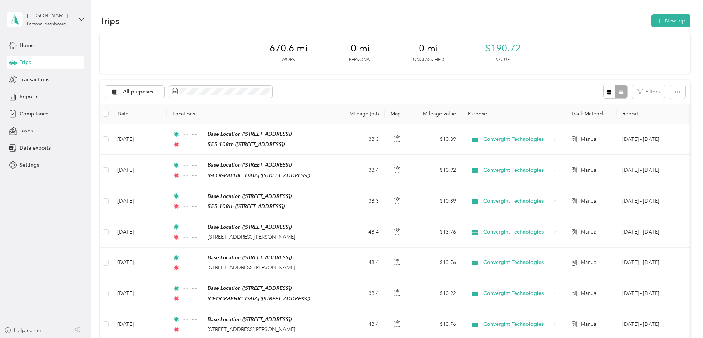
click at [290, 48] on span "670.6 mi" at bounding box center [288, 49] width 38 height 12
click at [35, 95] on span "Reports" at bounding box center [29, 97] width 19 height 8
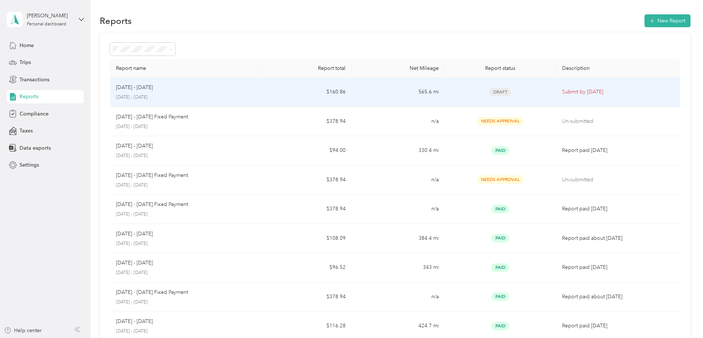
click at [153, 89] on p "[DATE] - [DATE]" at bounding box center [134, 88] width 37 height 8
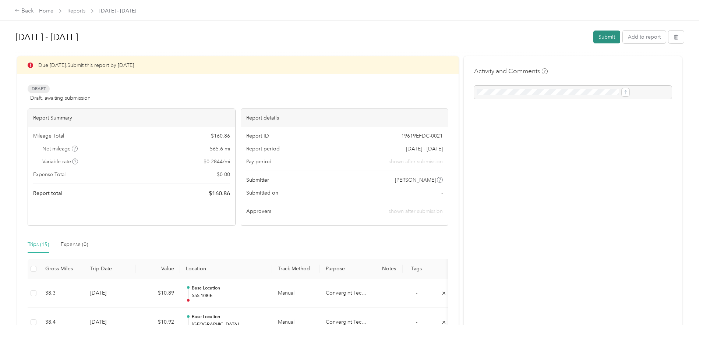
click at [593, 34] on button "Submit" at bounding box center [606, 37] width 27 height 13
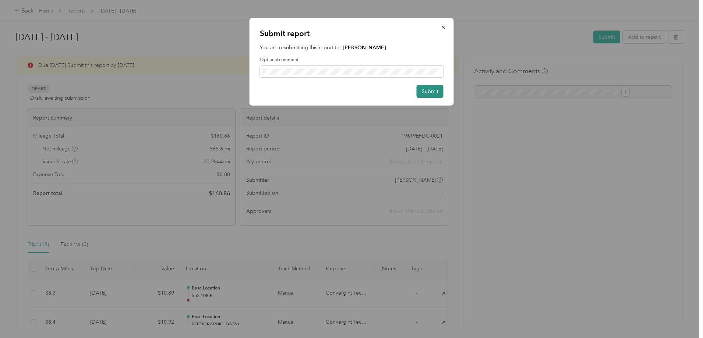
click at [427, 90] on button "Submit" at bounding box center [430, 91] width 27 height 13
